Goal: Find specific page/section: Find specific page/section

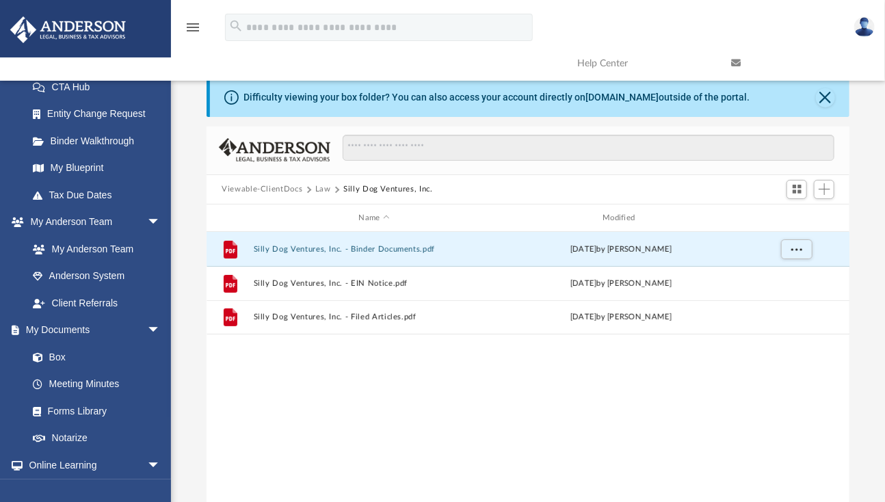
scroll to position [159, 0]
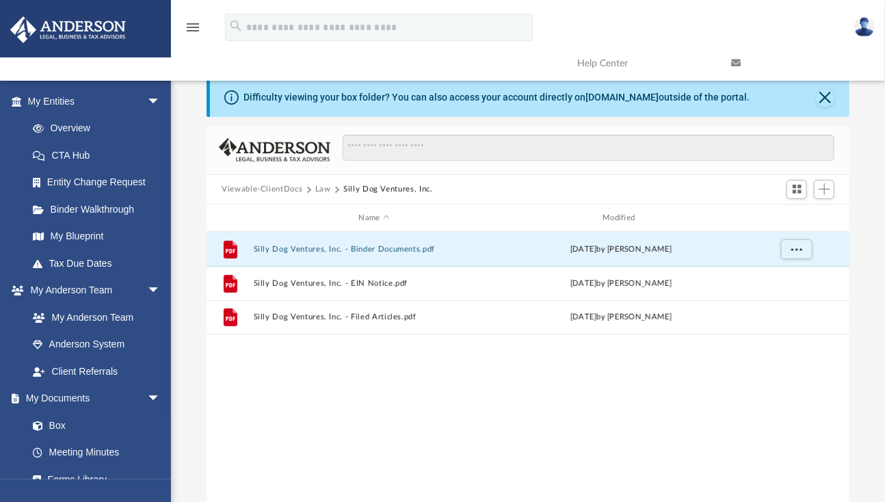
click at [116, 211] on link "Binder Walkthrough" at bounding box center [100, 209] width 162 height 27
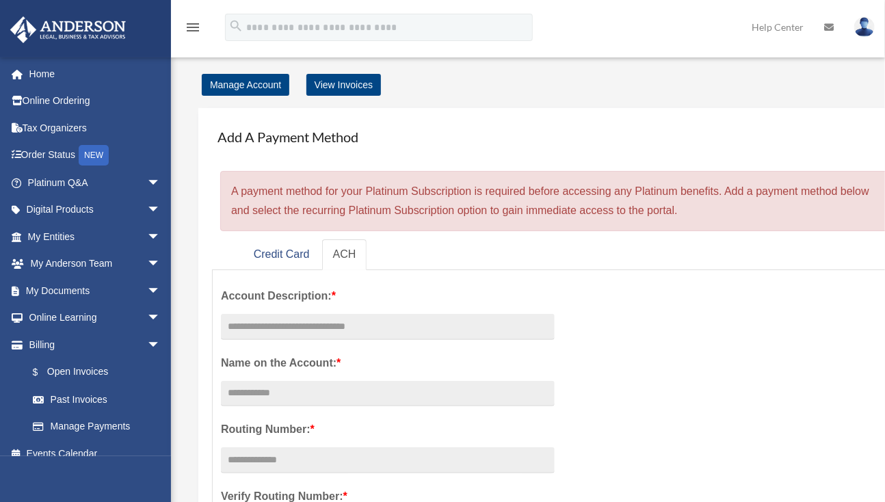
click at [64, 155] on link "Order Status NEW" at bounding box center [96, 156] width 172 height 28
click at [51, 152] on link "Order Status NEW" at bounding box center [96, 156] width 172 height 28
click at [147, 315] on span "arrow_drop_down" at bounding box center [160, 318] width 27 height 28
